Goal: Find contact information: Find contact information

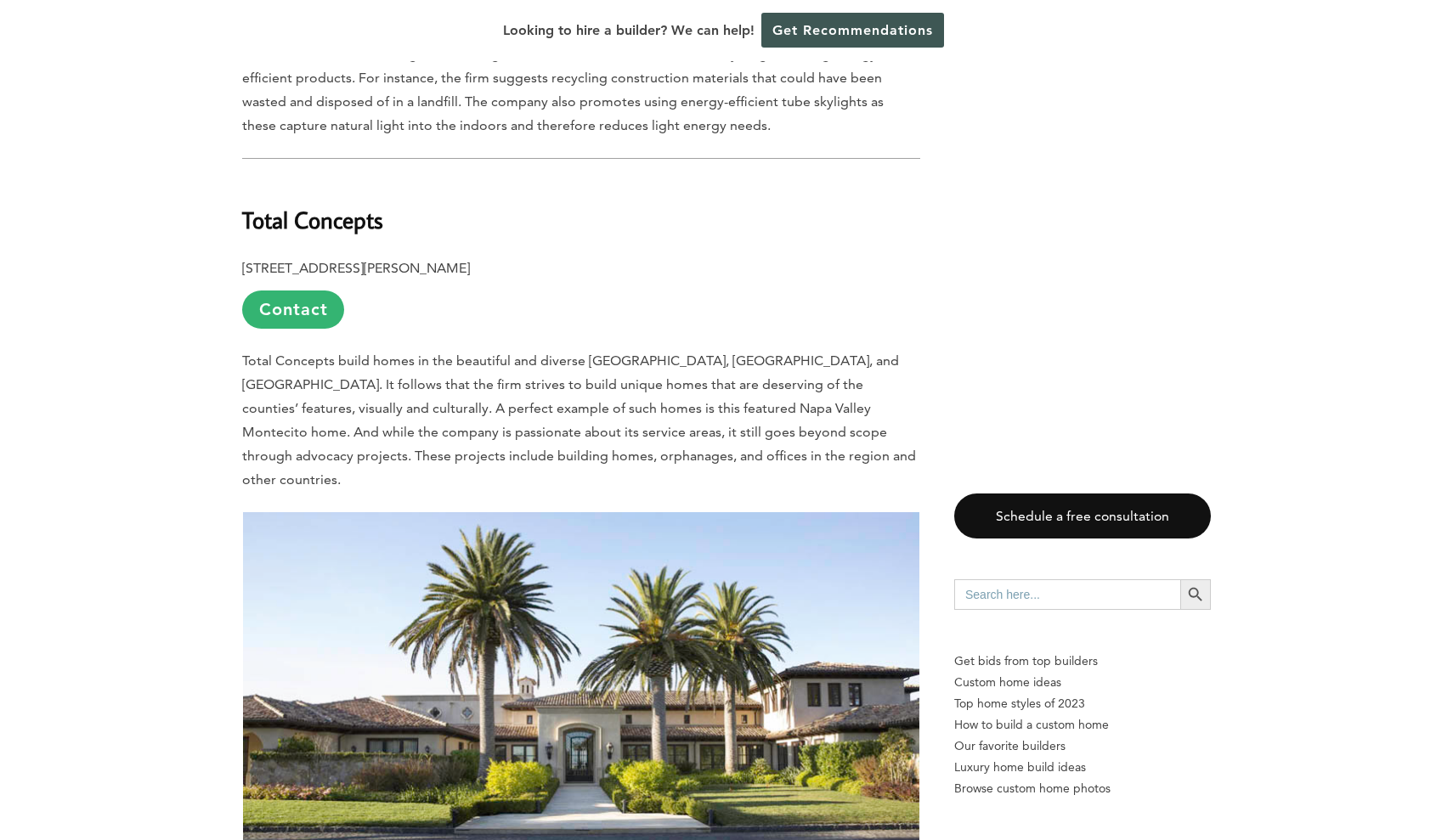
scroll to position [1986, 0]
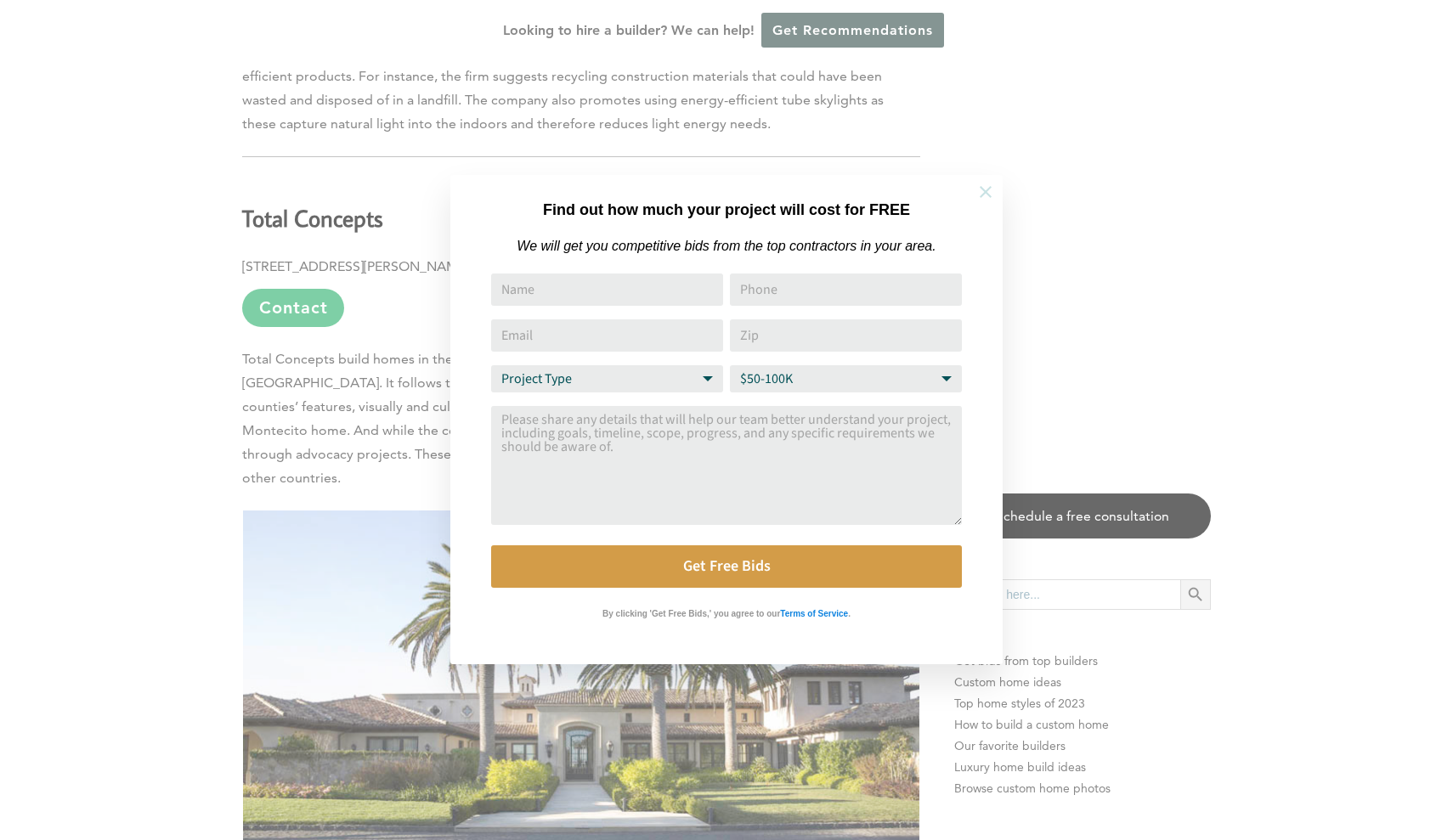
click at [991, 186] on icon at bounding box center [986, 192] width 12 height 12
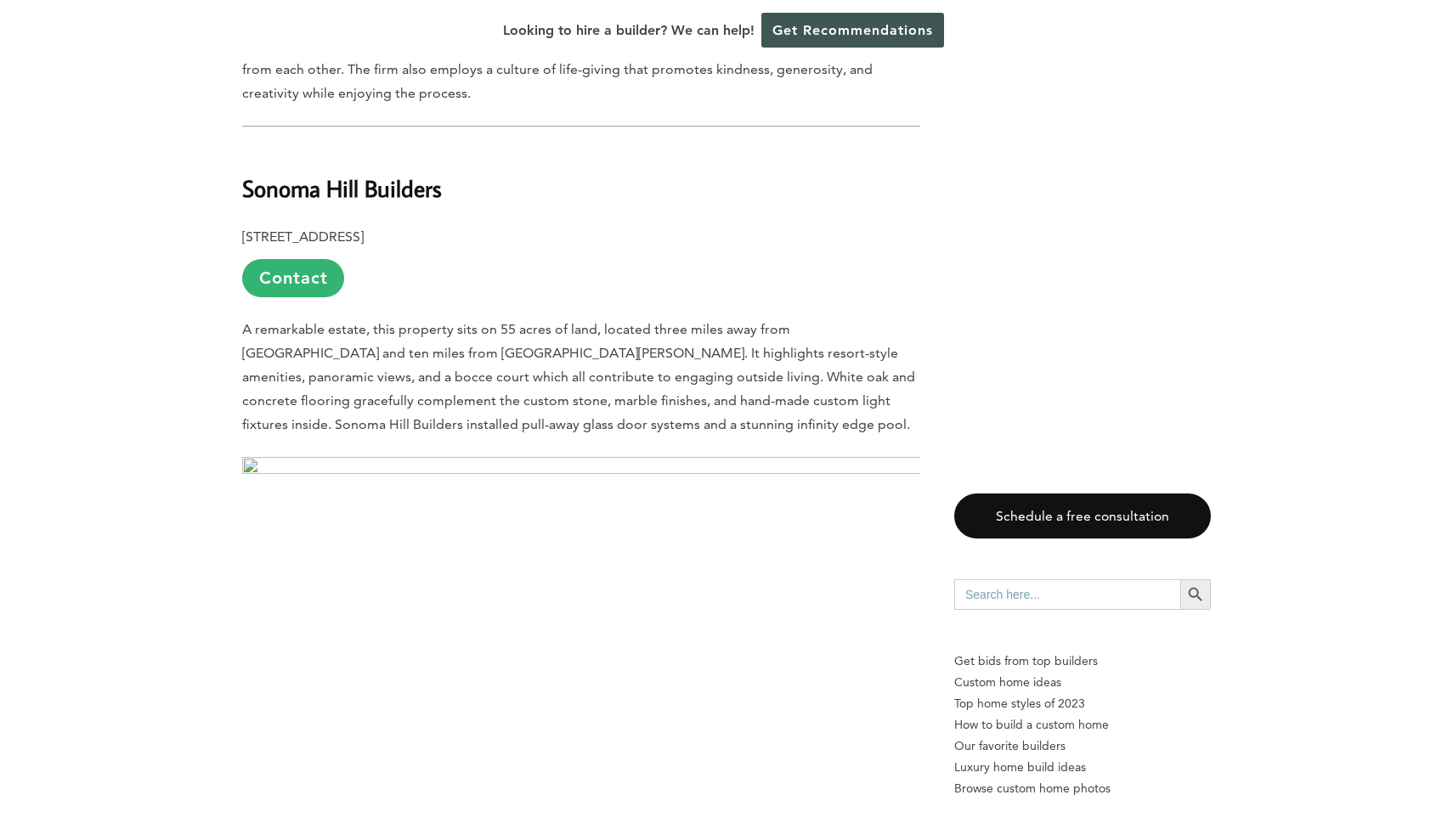
scroll to position [2971, 0]
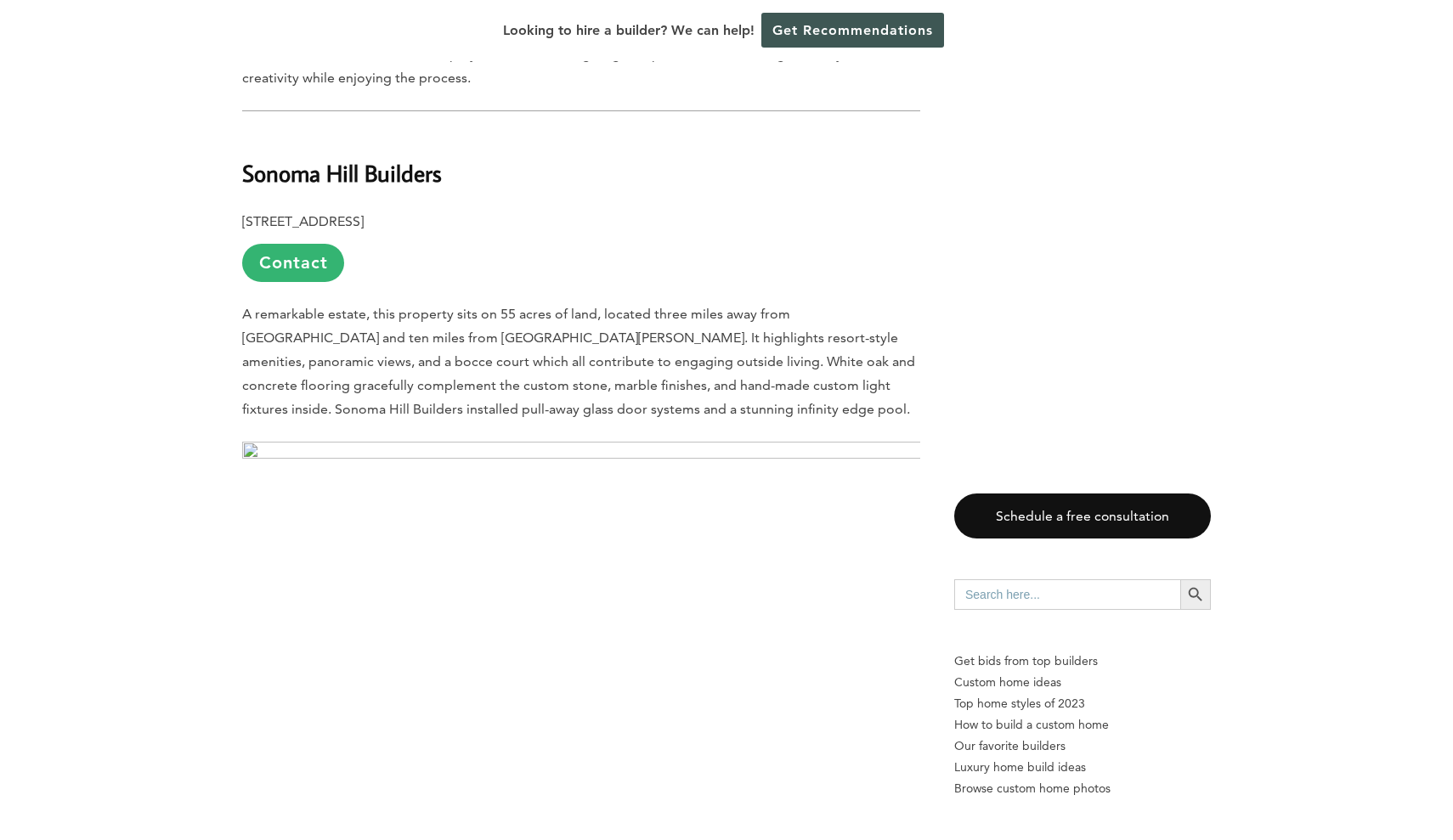
click at [586, 616] on img at bounding box center [580, 668] width 678 height 452
click at [580, 615] on img at bounding box center [580, 668] width 678 height 452
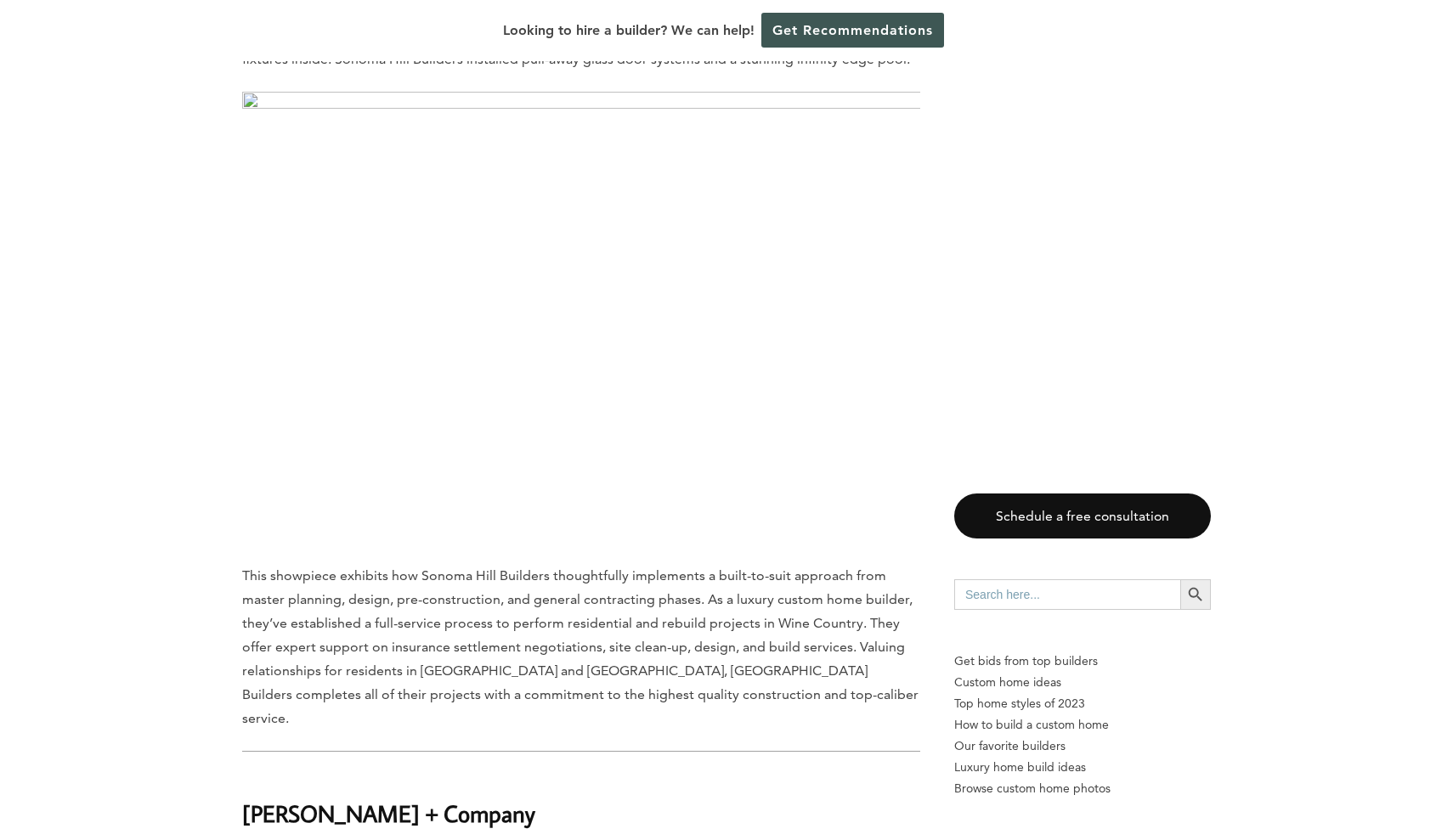
scroll to position [3239, 0]
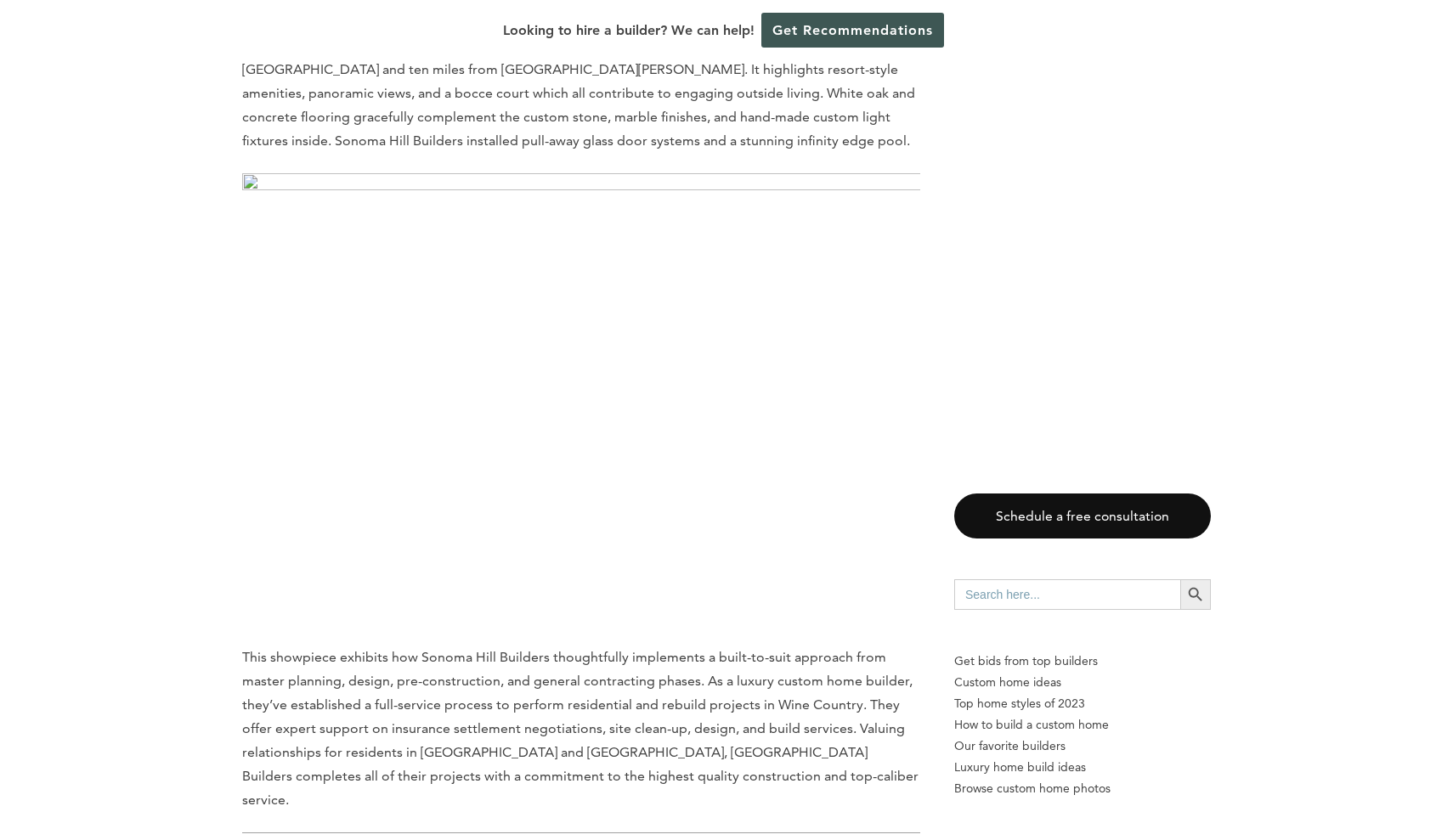
click at [580, 344] on img at bounding box center [580, 400] width 678 height 452
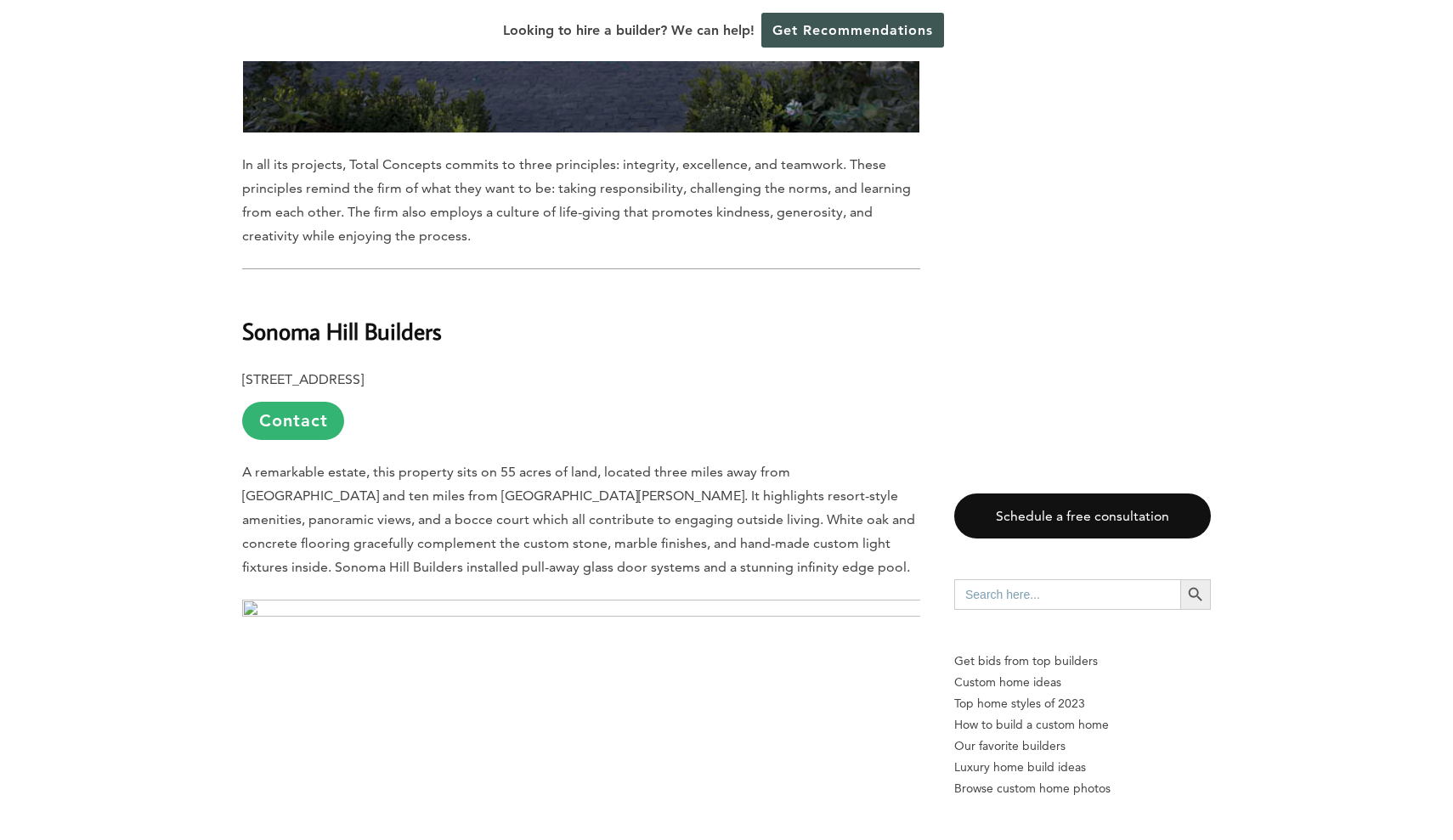
scroll to position [2755, 0]
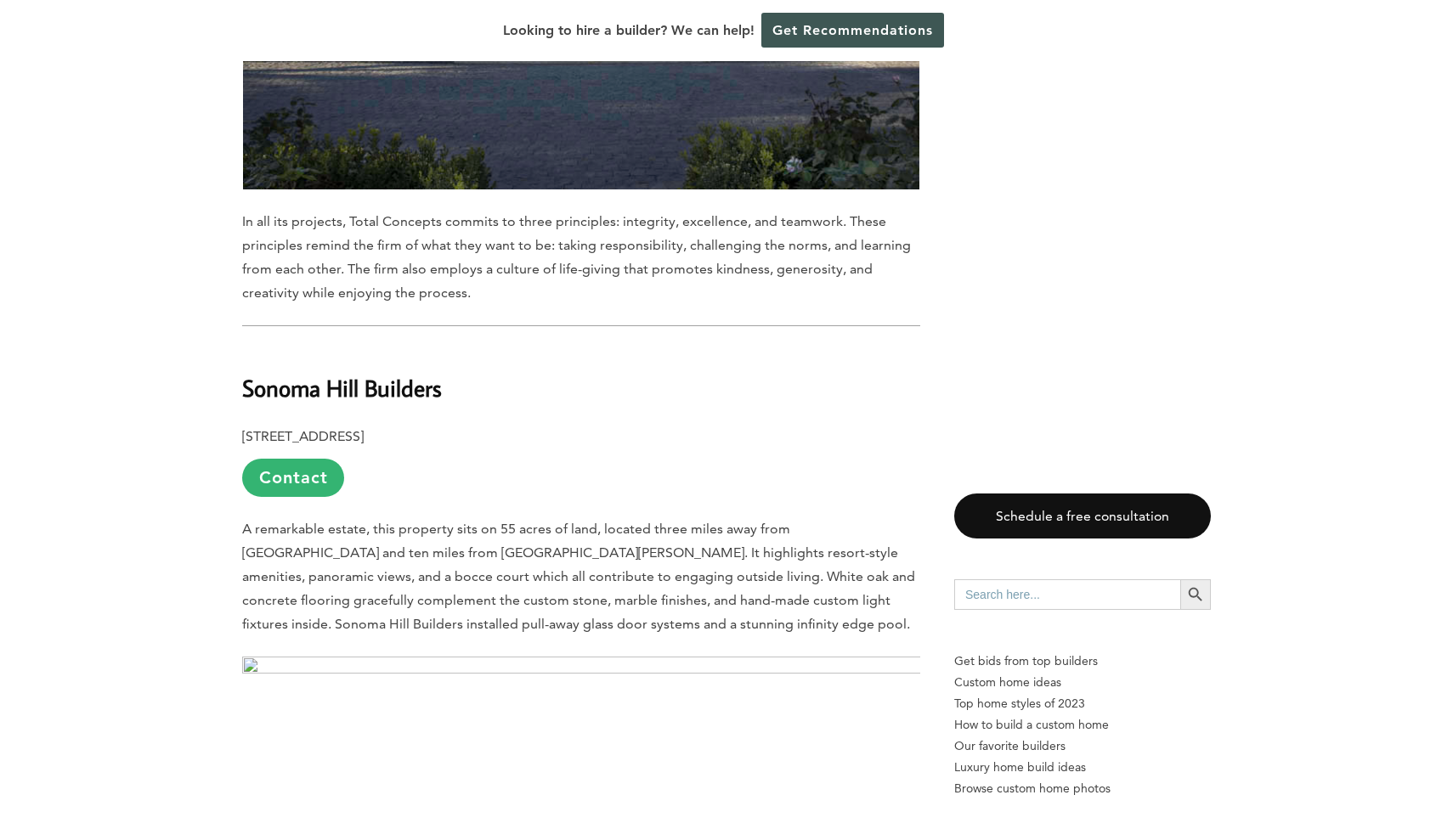
click at [319, 373] on b "Sonoma Hill Builders" at bounding box center [342, 388] width 200 height 30
click at [304, 459] on link "Contact" at bounding box center [293, 478] width 102 height 39
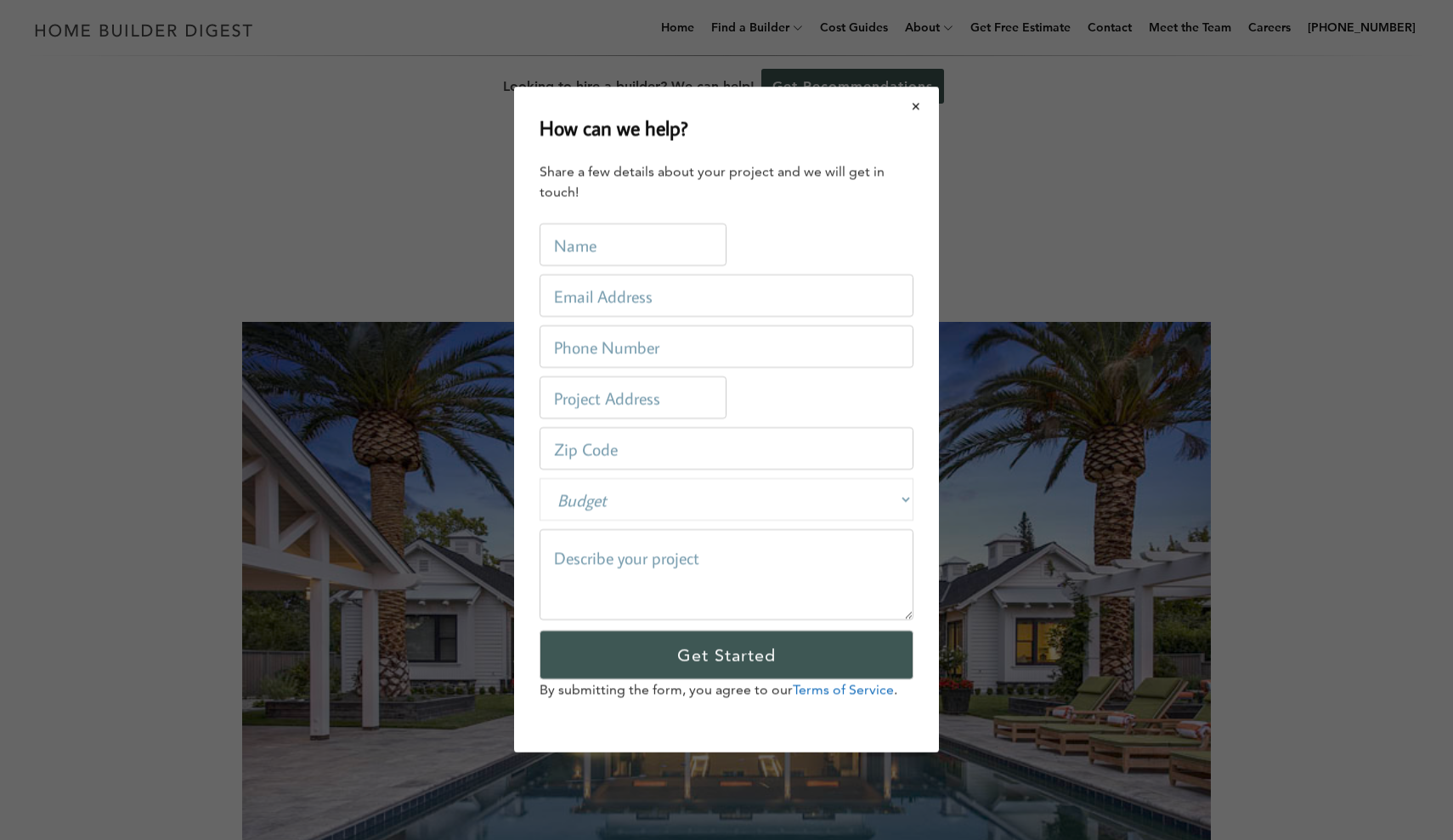
click at [917, 102] on button "Close modal" at bounding box center [915, 106] width 45 height 36
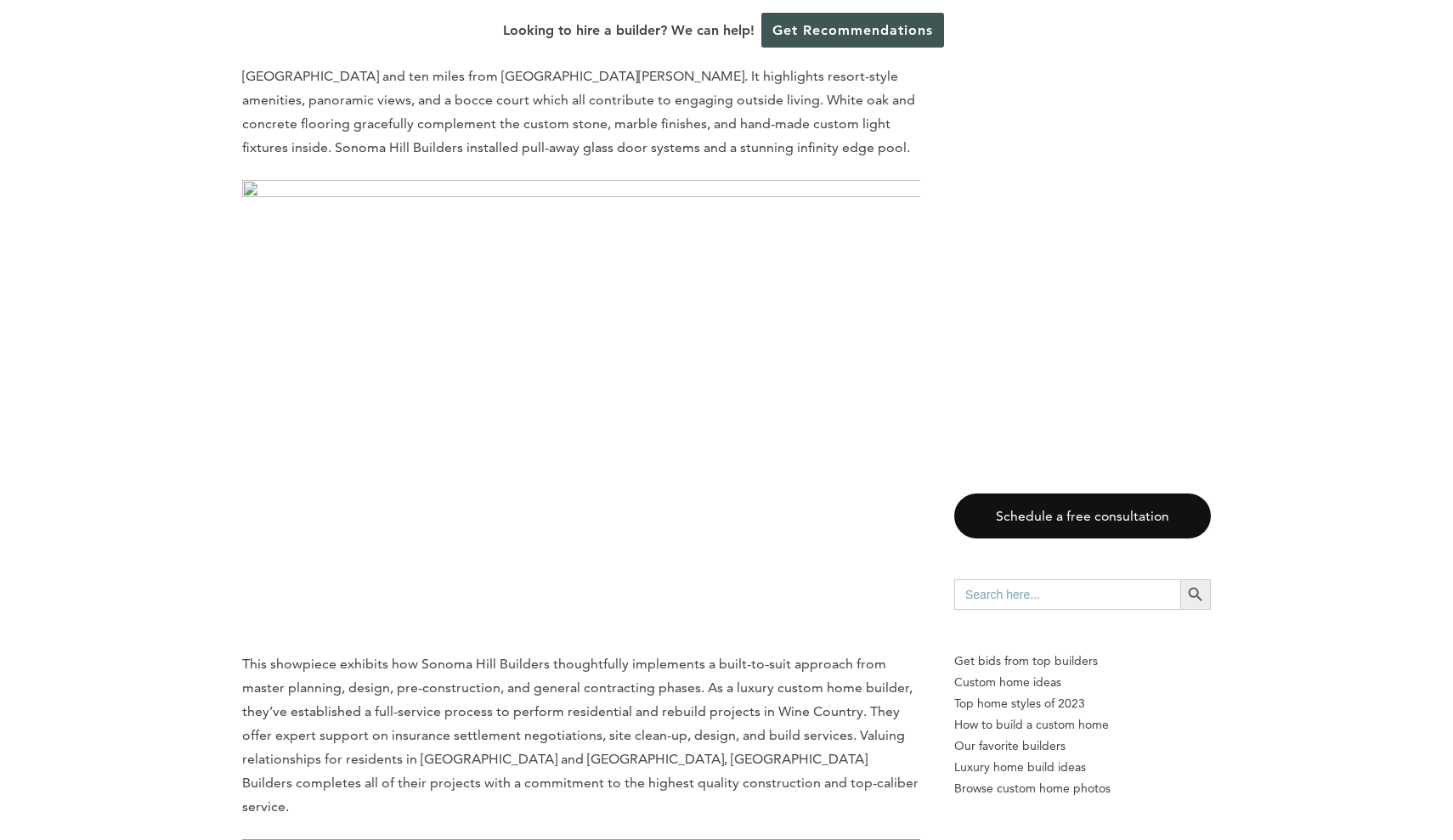
scroll to position [3232, 0]
click at [899, 307] on img at bounding box center [580, 406] width 678 height 452
click at [672, 323] on img at bounding box center [580, 406] width 678 height 452
click at [926, 333] on div "Last updated on May 23rd, 2024 at 10:39 am Hot springs and wineries are just a …" at bounding box center [726, 281] width 1023 height 5214
click at [901, 348] on img at bounding box center [580, 406] width 678 height 452
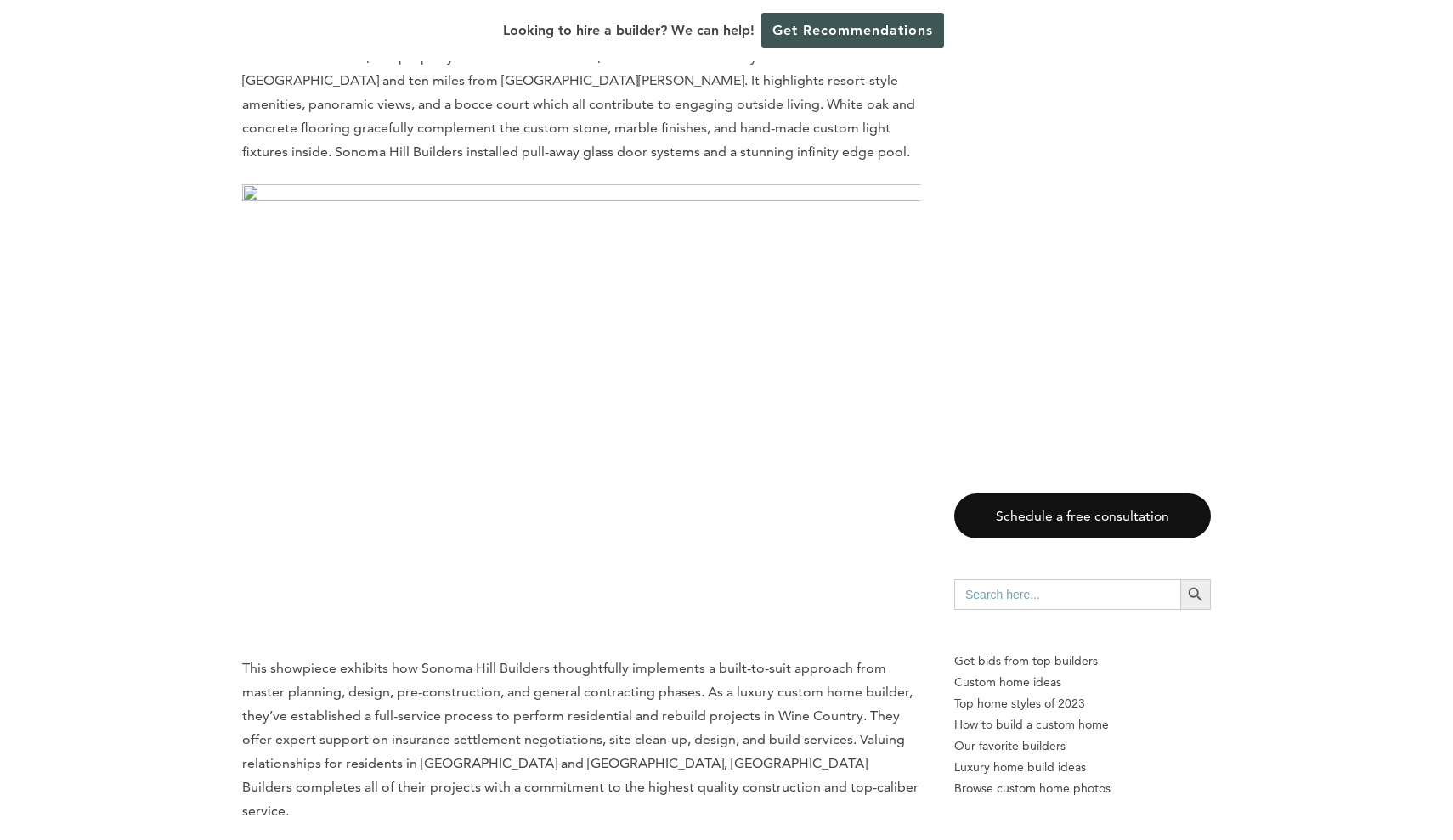
scroll to position [3229, 1]
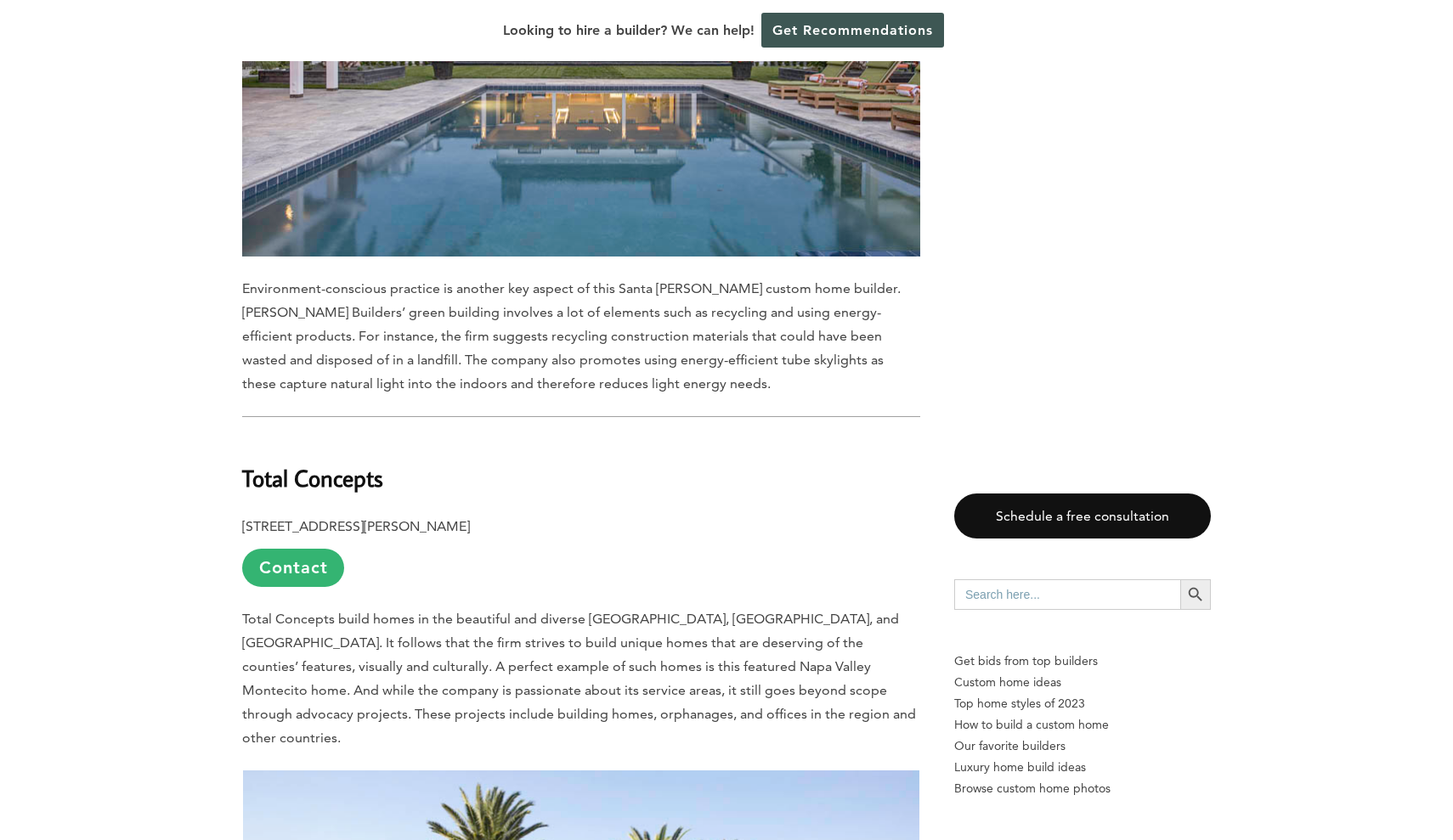
scroll to position [1722, 0]
